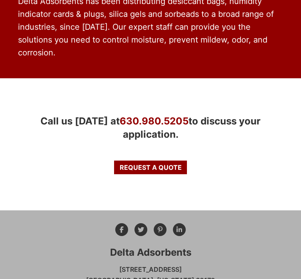
scroll to position [1169, 0]
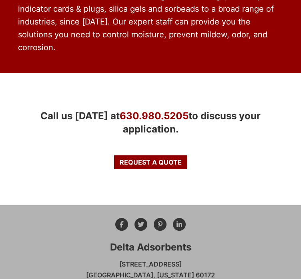
drag, startPoint x: 194, startPoint y: 226, endPoint x: 108, endPoint y: 229, distance: 86.7
click at [108, 229] on div "Delta Adsorbents 28 Congress Circle W. Roselle, Illinois 60172 630.980.5205 inf…" at bounding box center [150, 277] width 265 height 119
copy link "[EMAIL_ADDRESS][DOMAIN_NAME]"
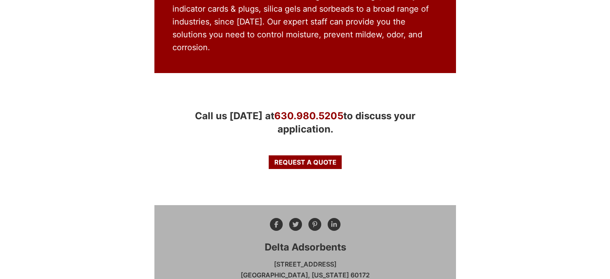
scroll to position [726, 0]
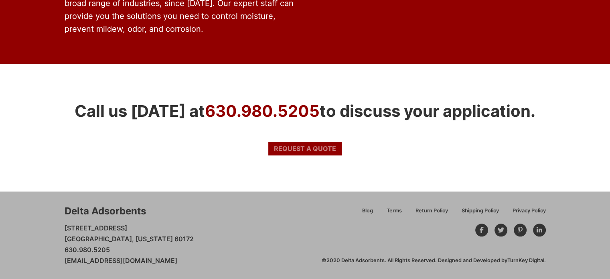
click at [289, 148] on span "Request a Quote" at bounding box center [305, 148] width 62 height 6
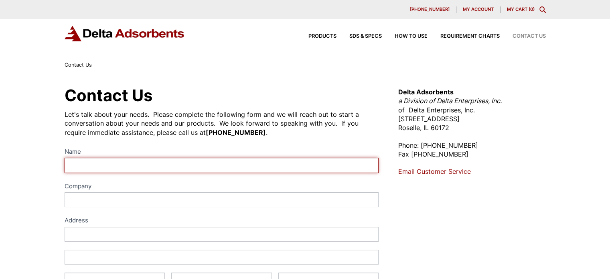
click at [241, 169] on input "Name" at bounding box center [222, 165] width 314 height 15
type input "[PERSON_NAME]"
type input "Redfort Technologies"
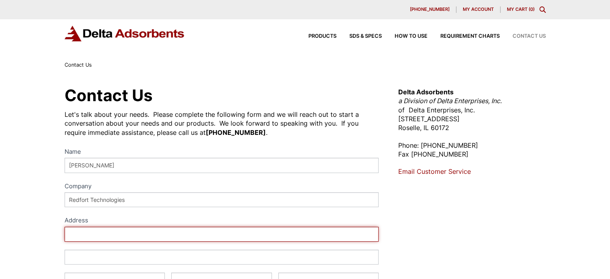
type input "[STREET_ADDRESS]"
type input "[US_STATE]"
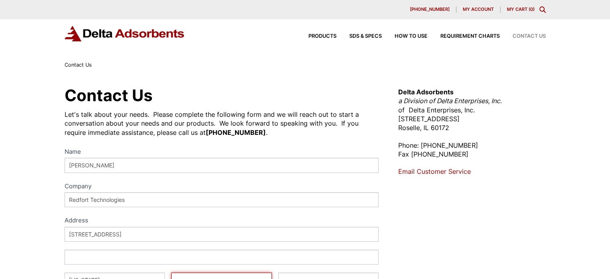
type input "[US_STATE]"
type input "22043"
select select "[GEOGRAPHIC_DATA]"
type input "5717306723"
type input "[EMAIL_ADDRESS][DOMAIN_NAME]"
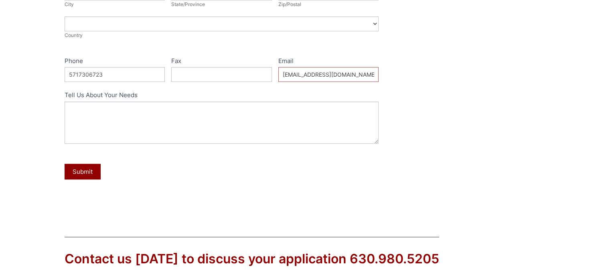
scroll to position [287, 0]
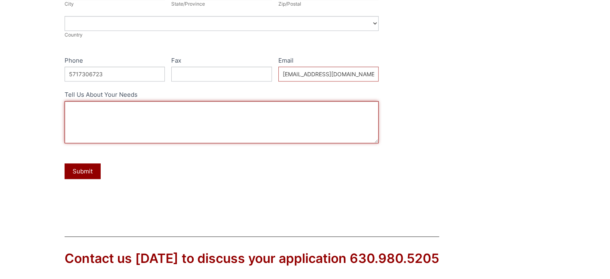
click at [117, 117] on textarea "Tell Us About Your Needs" at bounding box center [222, 122] width 314 height 42
paste textarea "1. Item & Salient Characteristics Product Description: Virgin, Bulk, Granular […"
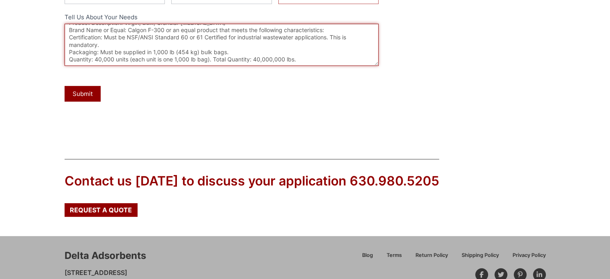
scroll to position [364, 0]
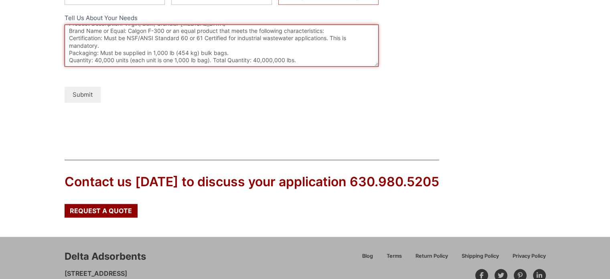
type textarea "1. Item & Salient Characteristics Product Description: Virgin, Bulk, Granular […"
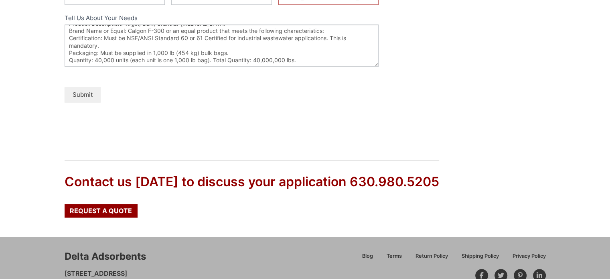
click at [75, 93] on button "Submit" at bounding box center [83, 95] width 36 height 16
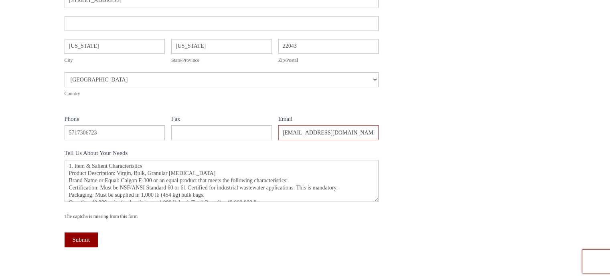
scroll to position [264, 0]
click at [112, 214] on div "The captcha is missing from this form" at bounding box center [222, 216] width 314 height 8
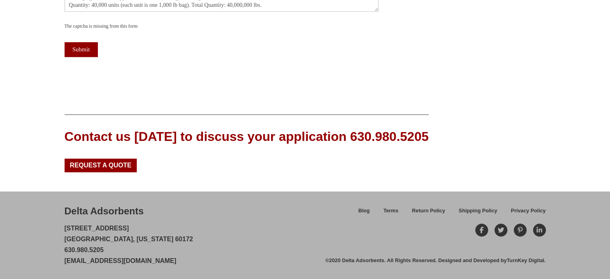
scroll to position [453, 0]
drag, startPoint x: 189, startPoint y: 262, endPoint x: 65, endPoint y: 256, distance: 124.0
click at [65, 256] on div "Delta Adsorbents [STREET_ADDRESS][US_STATE] 630.980.5205 [EMAIL_ADDRESS][DOMAIN…" at bounding box center [195, 235] width 261 height 62
copy link "[EMAIL_ADDRESS][DOMAIN_NAME]"
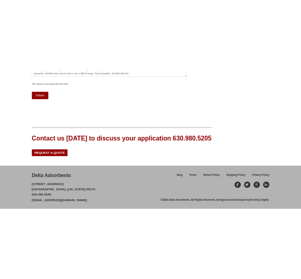
scroll to position [499, 0]
